Goal: Check status: Check status

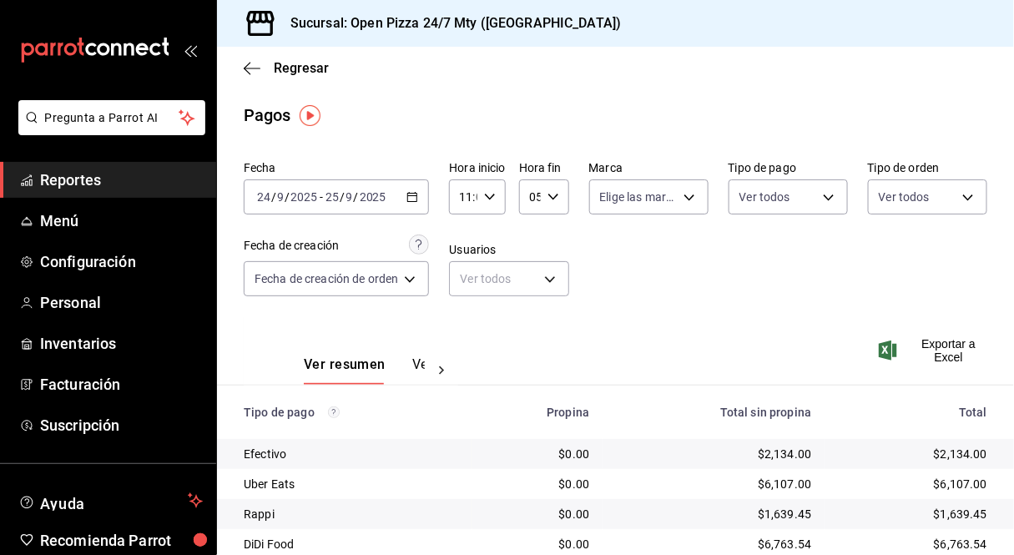
click at [414, 203] on icon "button" at bounding box center [413, 197] width 12 height 12
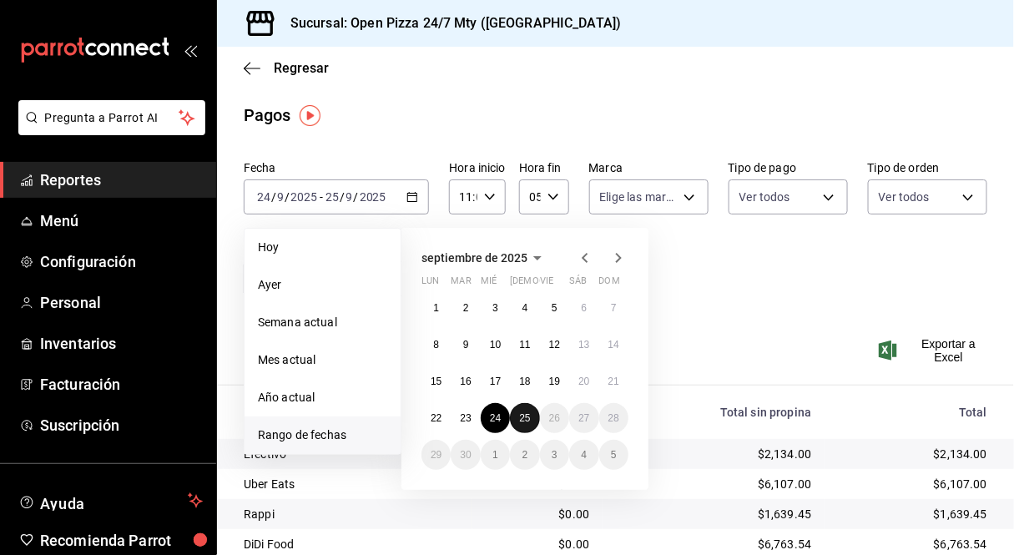
click at [526, 421] on abbr "25" at bounding box center [524, 418] width 11 height 12
click at [521, 416] on abbr "25" at bounding box center [524, 418] width 11 height 12
type input "00:00"
type input "23:59"
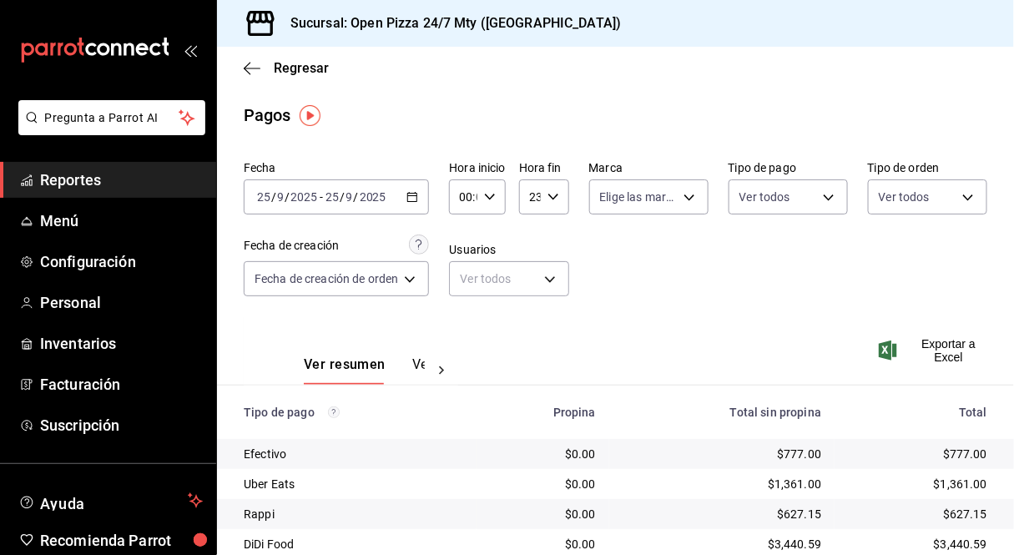
click at [484, 184] on div "00:00 Hora inicio" at bounding box center [477, 196] width 56 height 35
click at [465, 306] on span "11" at bounding box center [466, 310] width 2 height 13
type input "11:00"
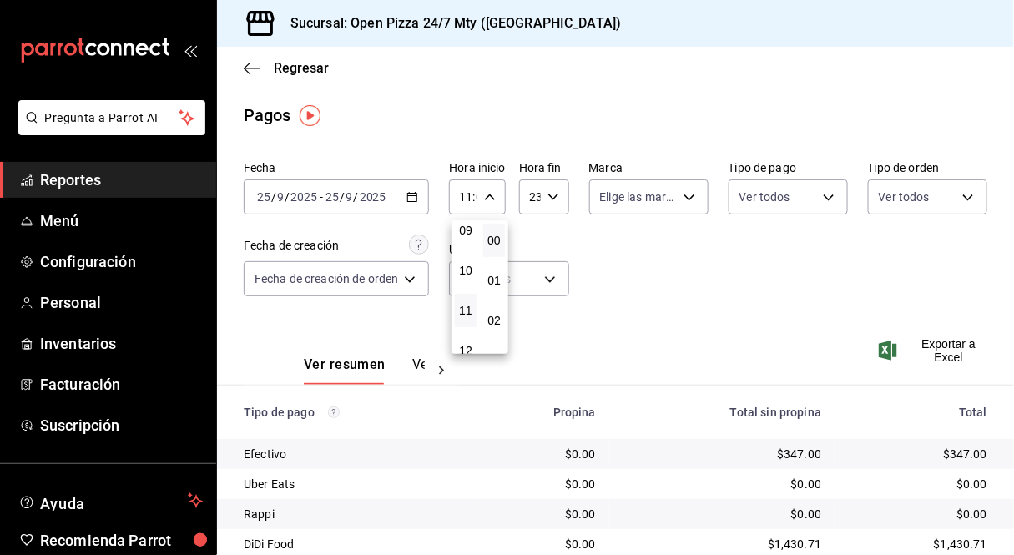
click at [681, 306] on div at bounding box center [507, 277] width 1014 height 555
click at [246, 68] on icon "button" at bounding box center [252, 68] width 17 height 1
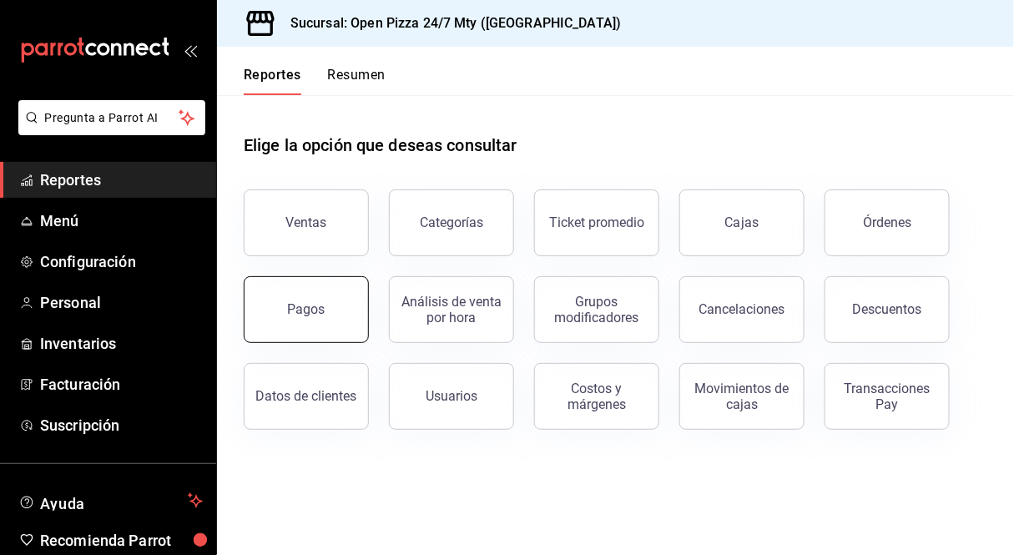
click at [312, 312] on div "Pagos" at bounding box center [307, 309] width 38 height 16
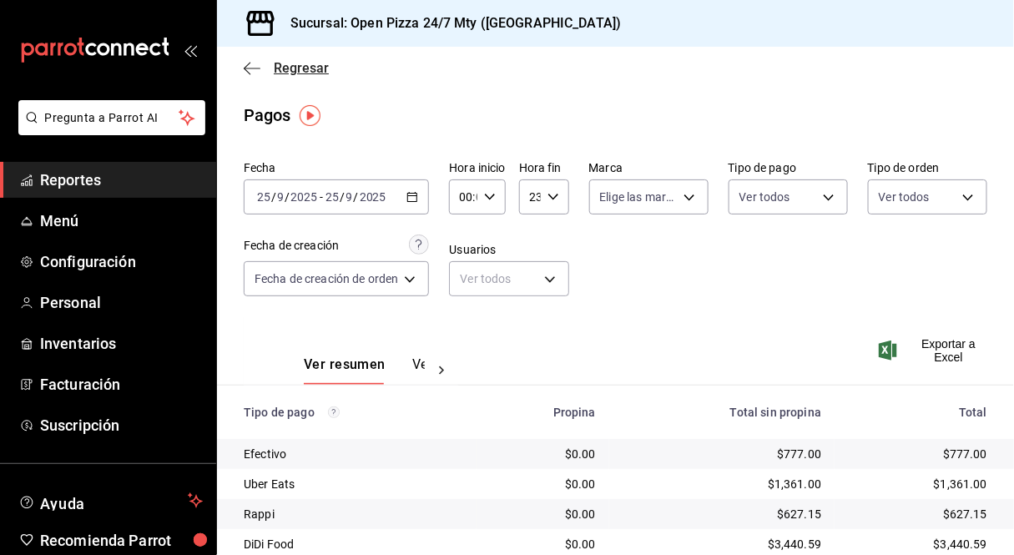
click at [245, 61] on icon "button" at bounding box center [252, 68] width 17 height 15
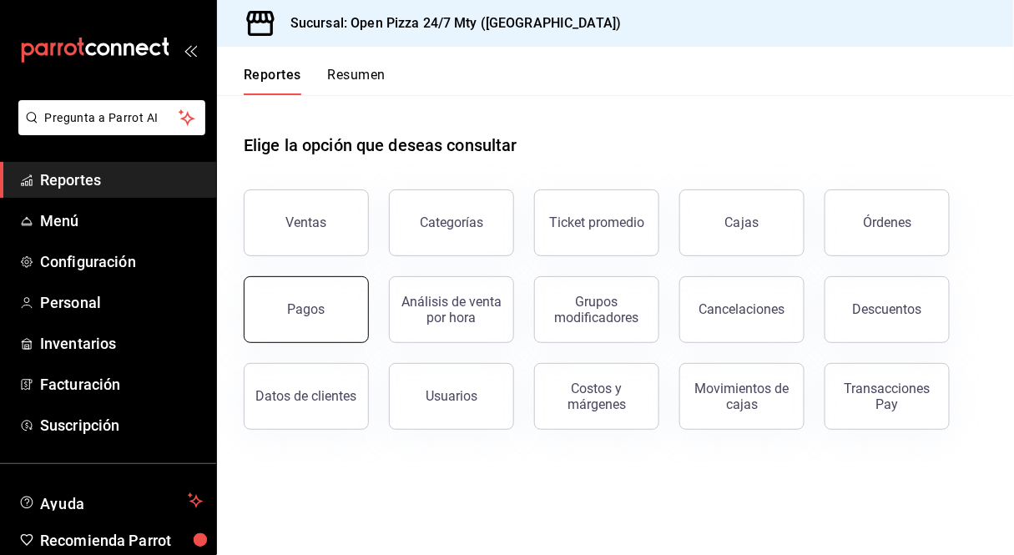
click at [288, 328] on button "Pagos" at bounding box center [306, 309] width 125 height 67
